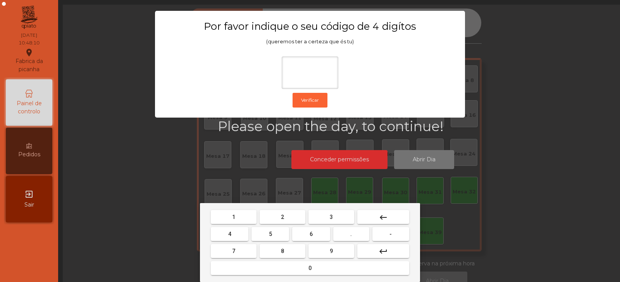
click at [282, 217] on span "2" at bounding box center [282, 217] width 3 height 6
click at [311, 231] on span "6" at bounding box center [311, 234] width 3 height 6
click at [245, 251] on button "7" at bounding box center [234, 251] width 46 height 14
click at [267, 234] on button "5" at bounding box center [270, 234] width 38 height 14
type input "****"
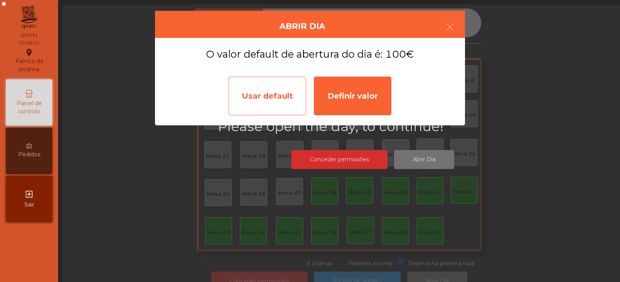
click at [274, 98] on div "Usar default" at bounding box center [267, 96] width 77 height 39
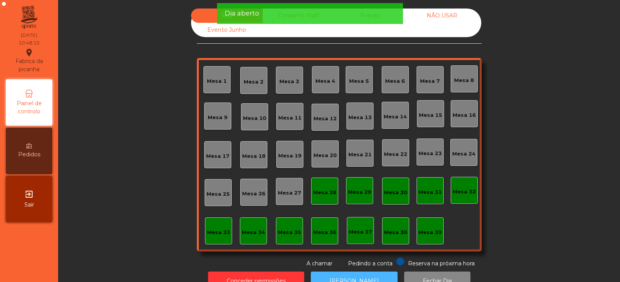
click at [355, 273] on button "[PERSON_NAME]" at bounding box center [354, 281] width 87 height 19
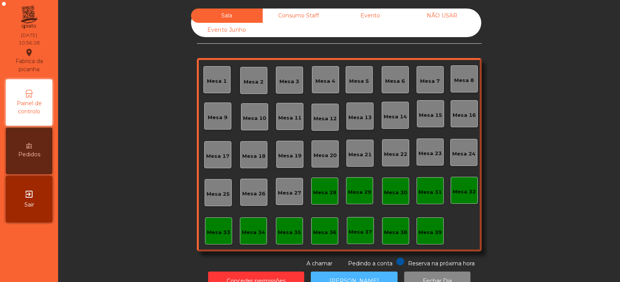
click at [356, 276] on button "[PERSON_NAME]" at bounding box center [354, 281] width 87 height 19
click at [367, 263] on span "Pedindo a conta" at bounding box center [370, 263] width 45 height 7
click at [361, 273] on button "[PERSON_NAME]" at bounding box center [354, 281] width 87 height 19
